Goal: Task Accomplishment & Management: Complete application form

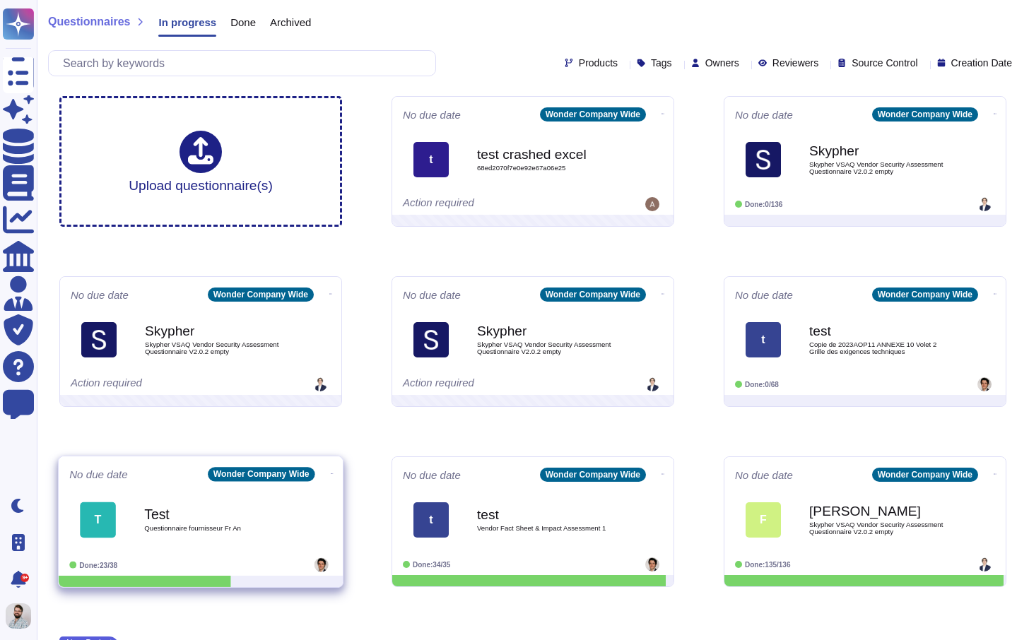
click at [236, 495] on div "Test Questionnaire fournisseur Fr An" at bounding box center [215, 519] width 143 height 57
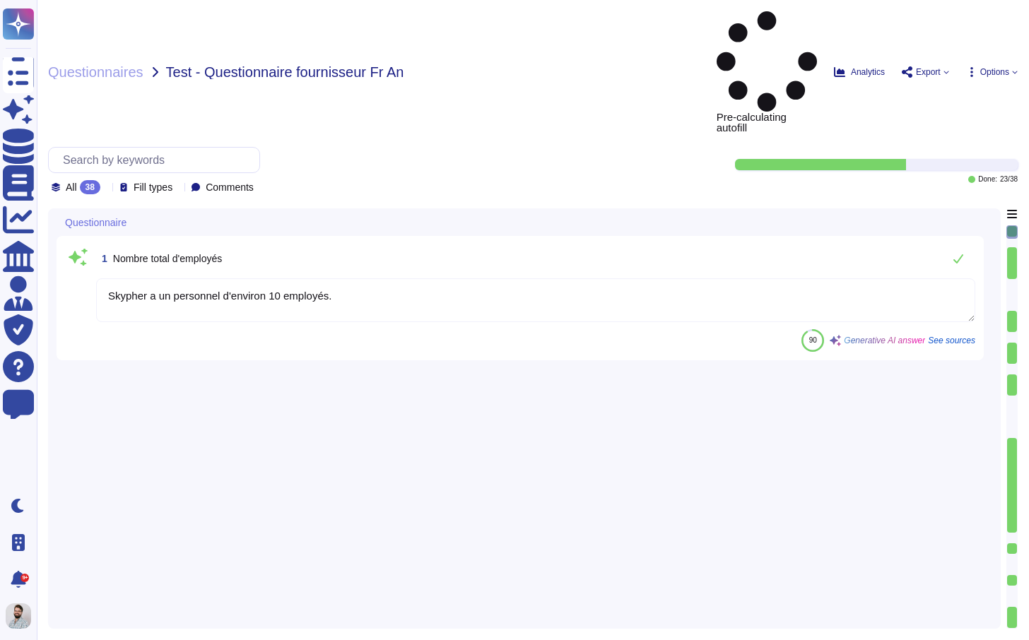
type textarea "Skypher a un personnel d'environ 10 employés."
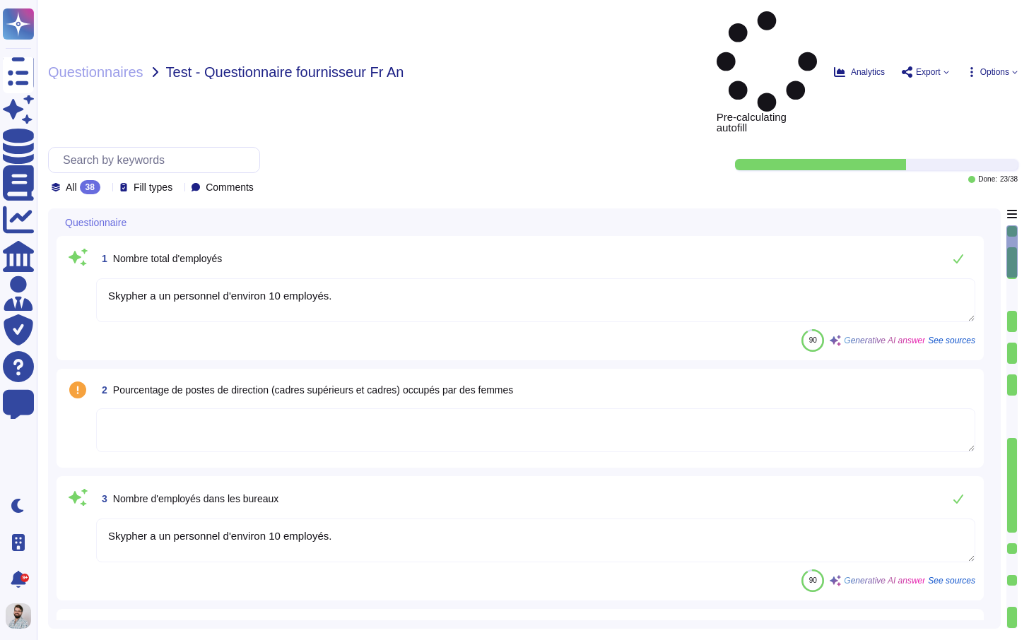
type textarea "Skypher a un personnel d'environ 10 employés."
type textarea "Skypher a un personnel d'environ 10 employés. Seuls les membres de l'équipe des…"
type textarea "L'entreprise ne collecte pas sciemment d'informations personnellement identifia…"
